Goal: Transaction & Acquisition: Subscribe to service/newsletter

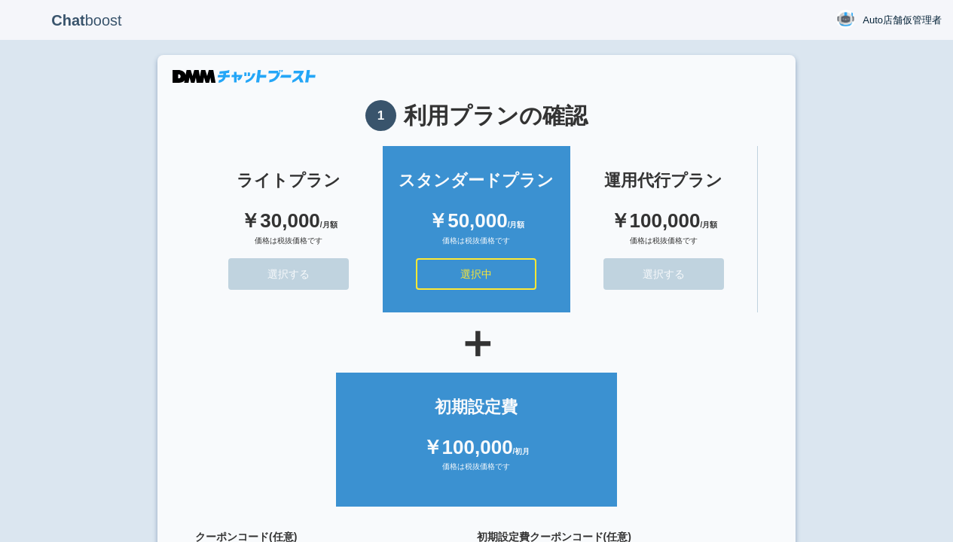
scroll to position [135, 0]
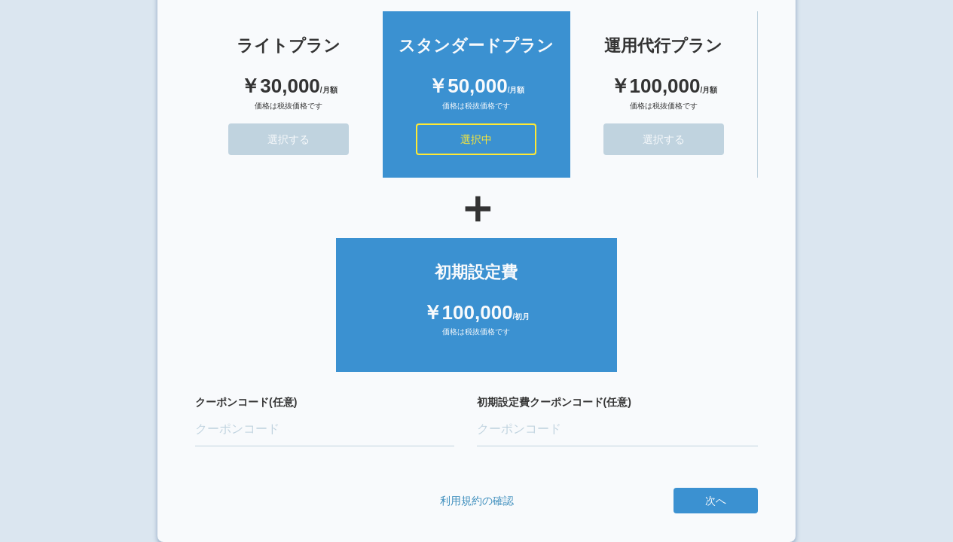
click at [0, 0] on button "次へ" at bounding box center [0, 0] width 0 height 0
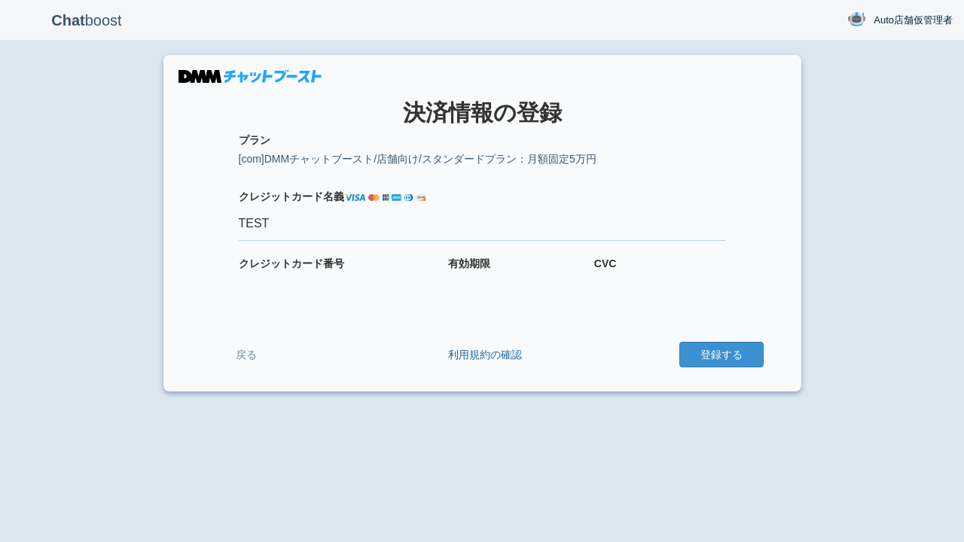
type input "TEST"
click at [721, 355] on button "登録する" at bounding box center [722, 355] width 84 height 26
